Goal: Task Accomplishment & Management: Manage account settings

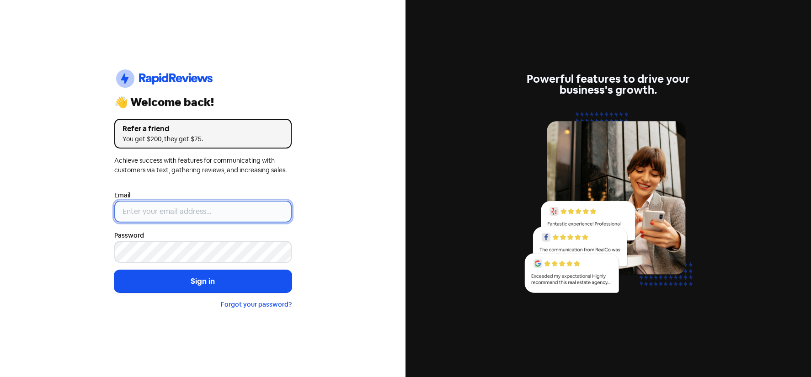
click at [174, 213] on input "email" at bounding box center [202, 212] width 177 height 22
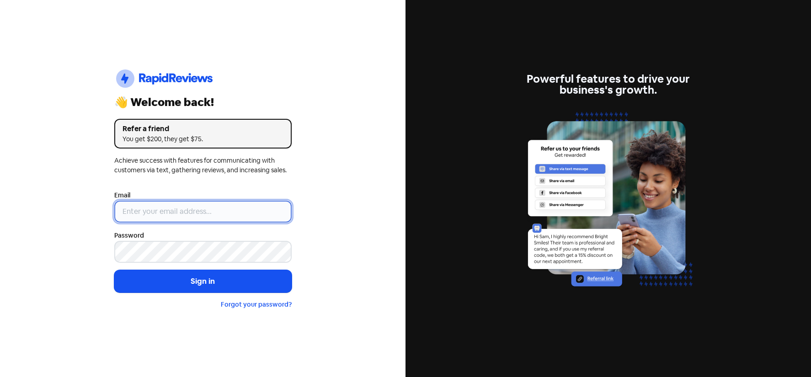
click at [174, 213] on input "email" at bounding box center [202, 212] width 177 height 22
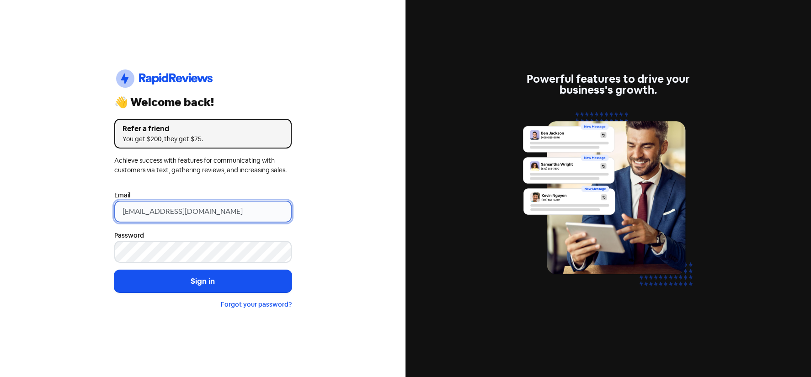
type input "[EMAIL_ADDRESS][DOMAIN_NAME]"
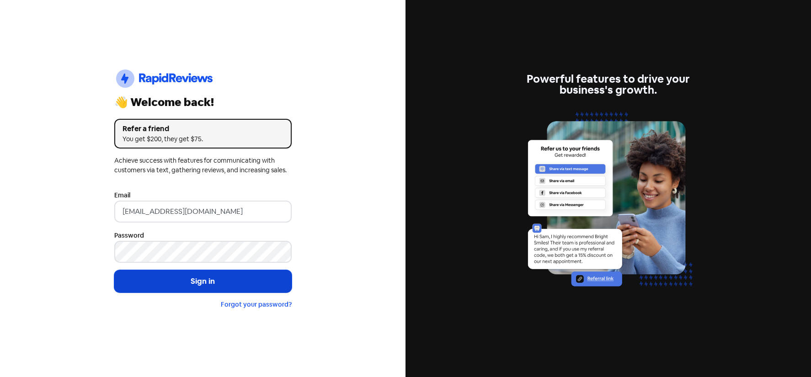
click at [189, 288] on button "Sign in" at bounding box center [202, 281] width 177 height 23
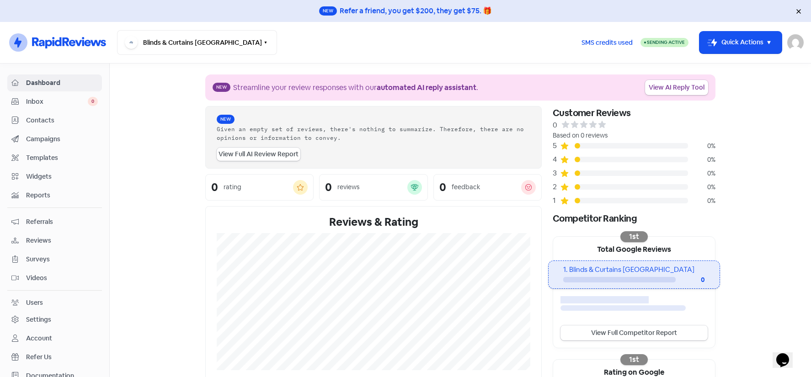
click at [73, 106] on div "Inbox 0" at bounding box center [54, 101] width 86 height 11
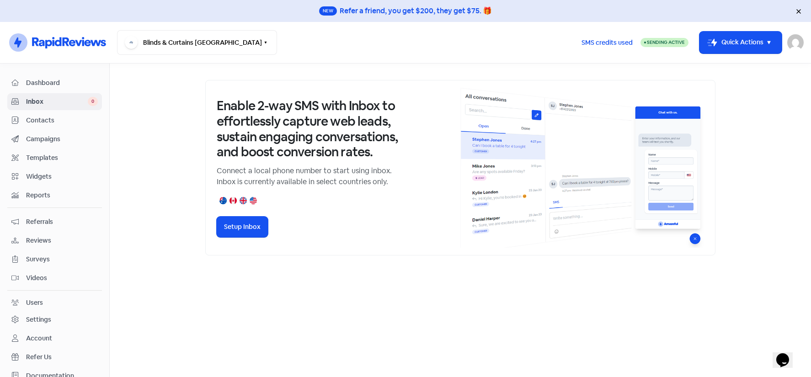
click at [74, 90] on link "Dashboard" at bounding box center [54, 82] width 95 height 17
